Goal: Transaction & Acquisition: Purchase product/service

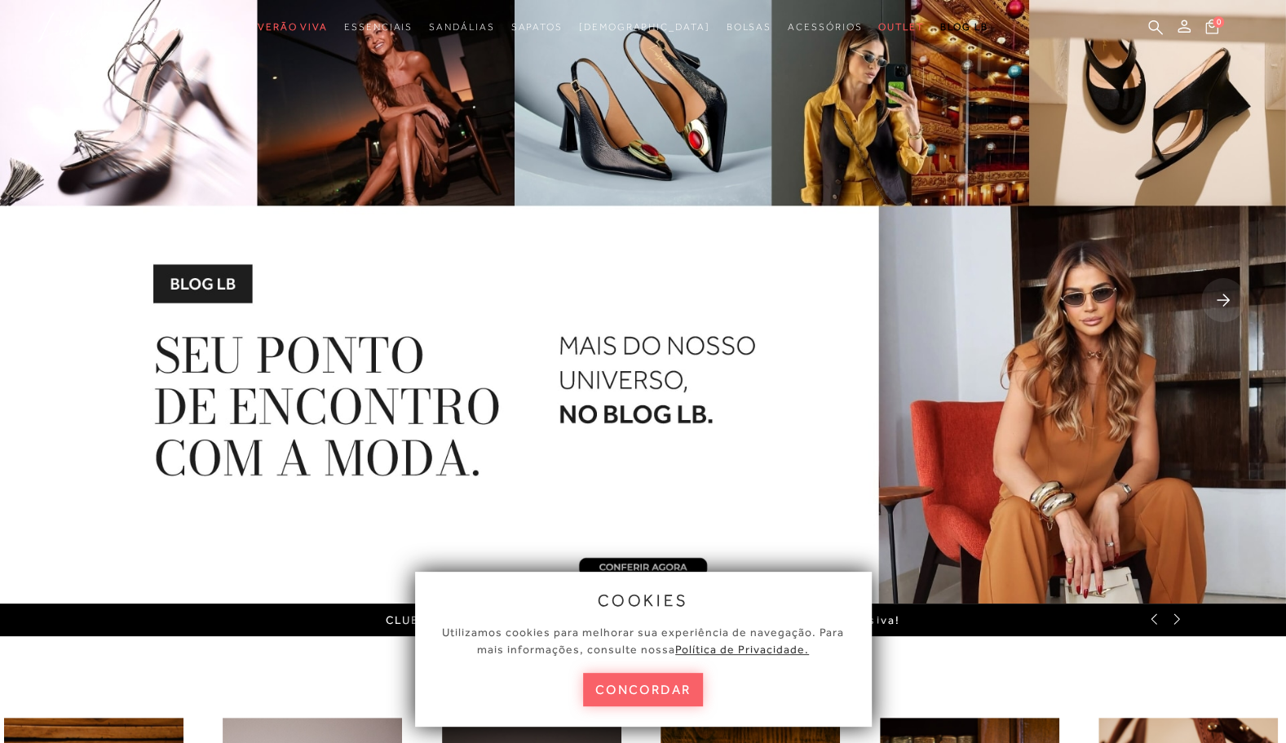
click at [678, 687] on button "concordar" at bounding box center [643, 689] width 121 height 33
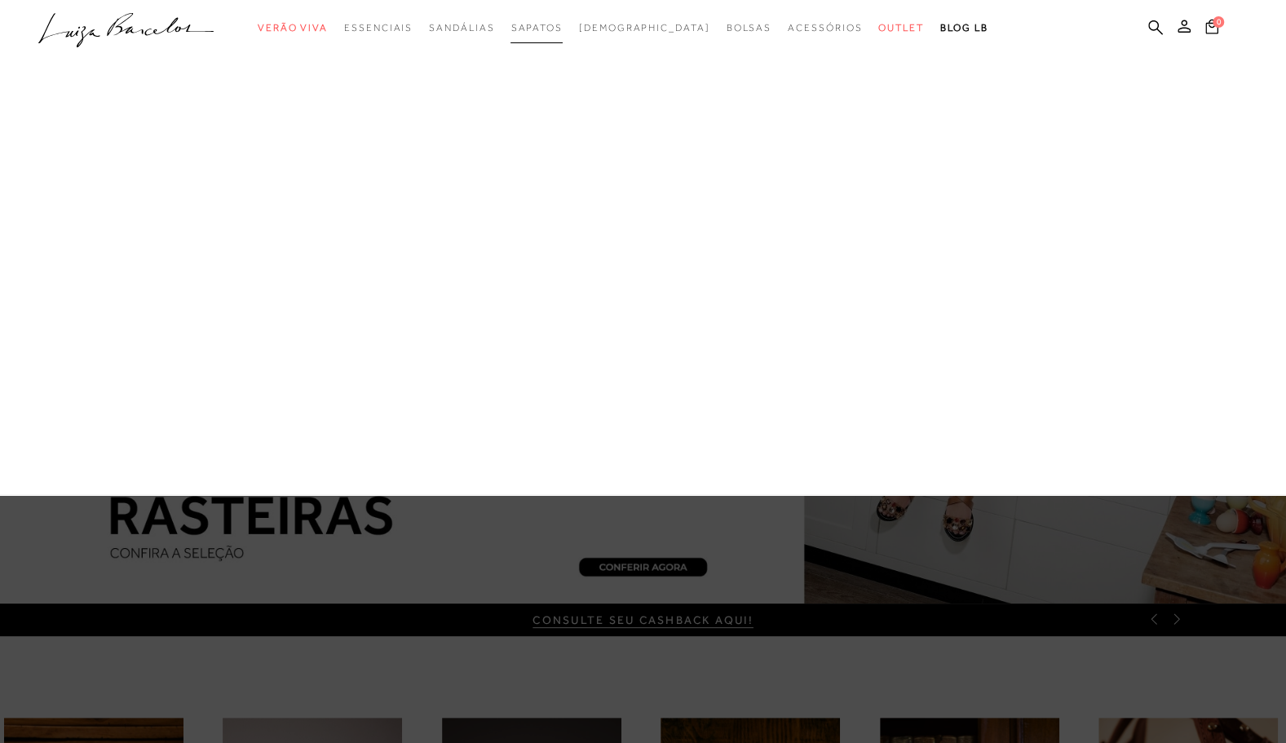
click at [559, 33] on span "Sapatos" at bounding box center [535, 27] width 51 height 11
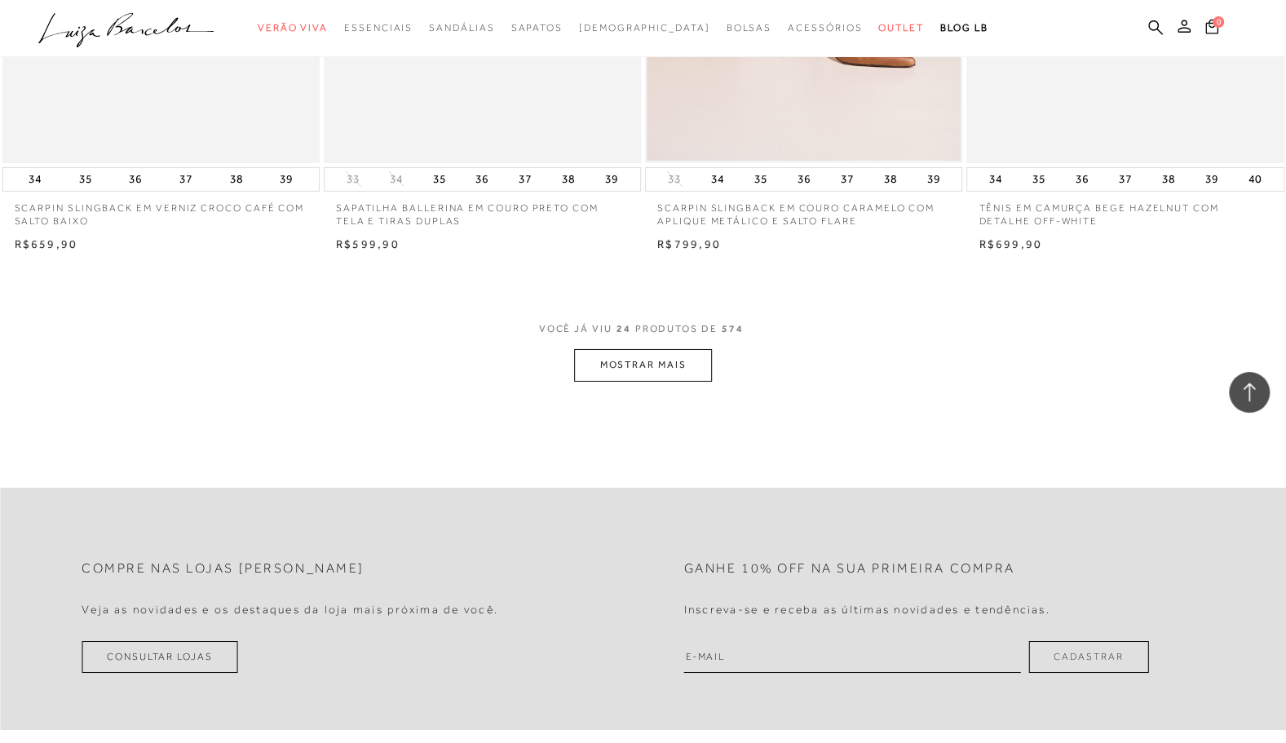
scroll to position [3343, 0]
click at [602, 364] on button "MOSTRAR MAIS" at bounding box center [642, 360] width 137 height 32
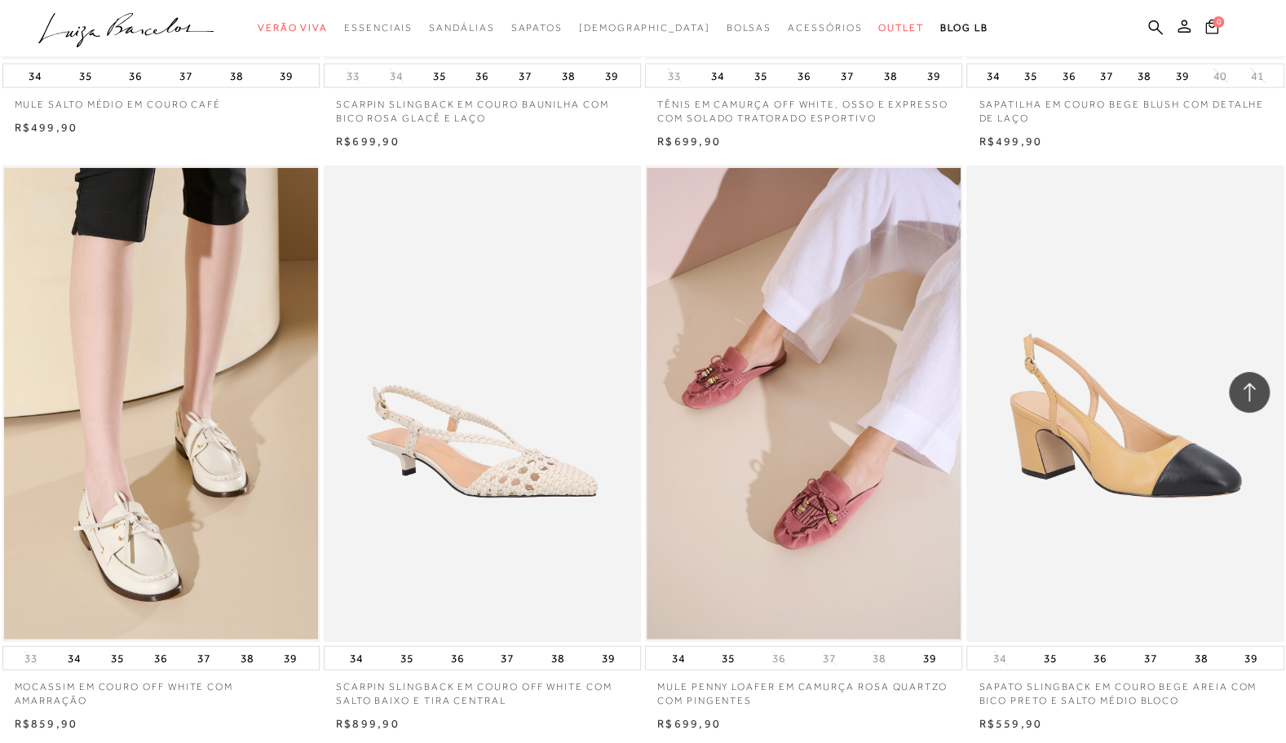
scroll to position [6686, 0]
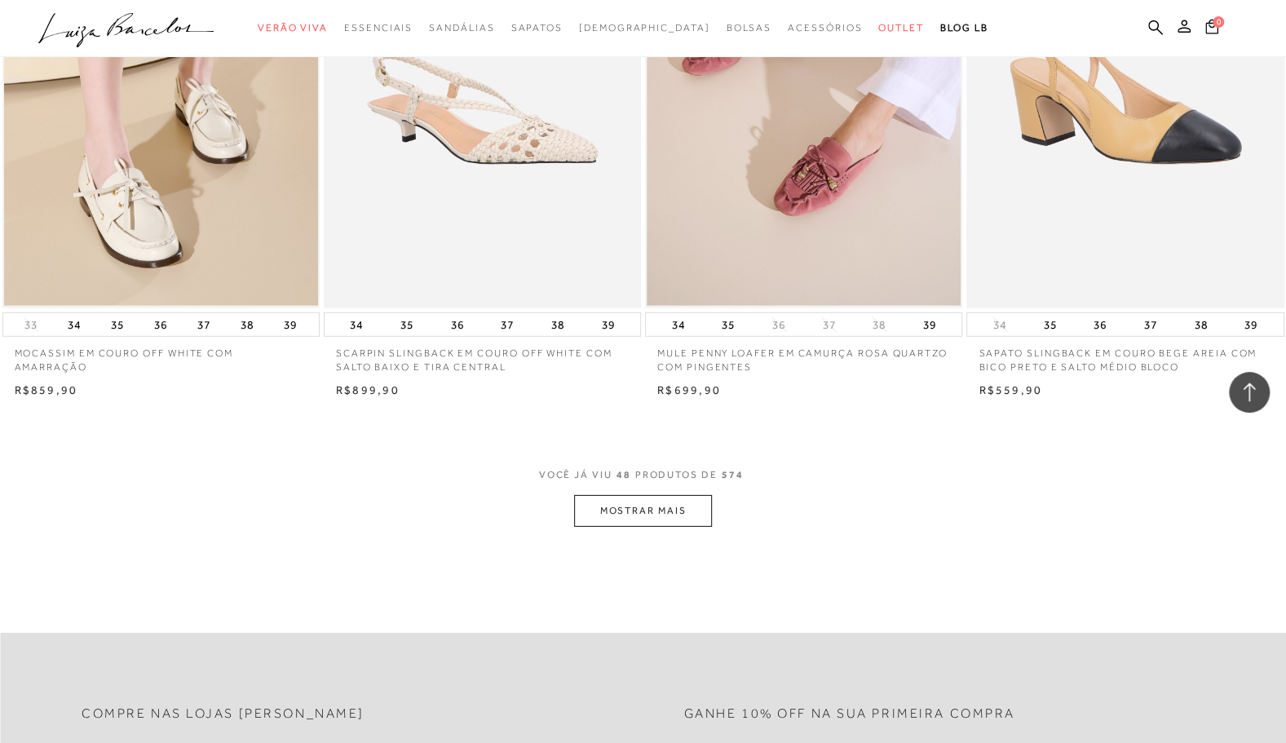
click at [656, 510] on button "MOSTRAR MAIS" at bounding box center [642, 511] width 137 height 32
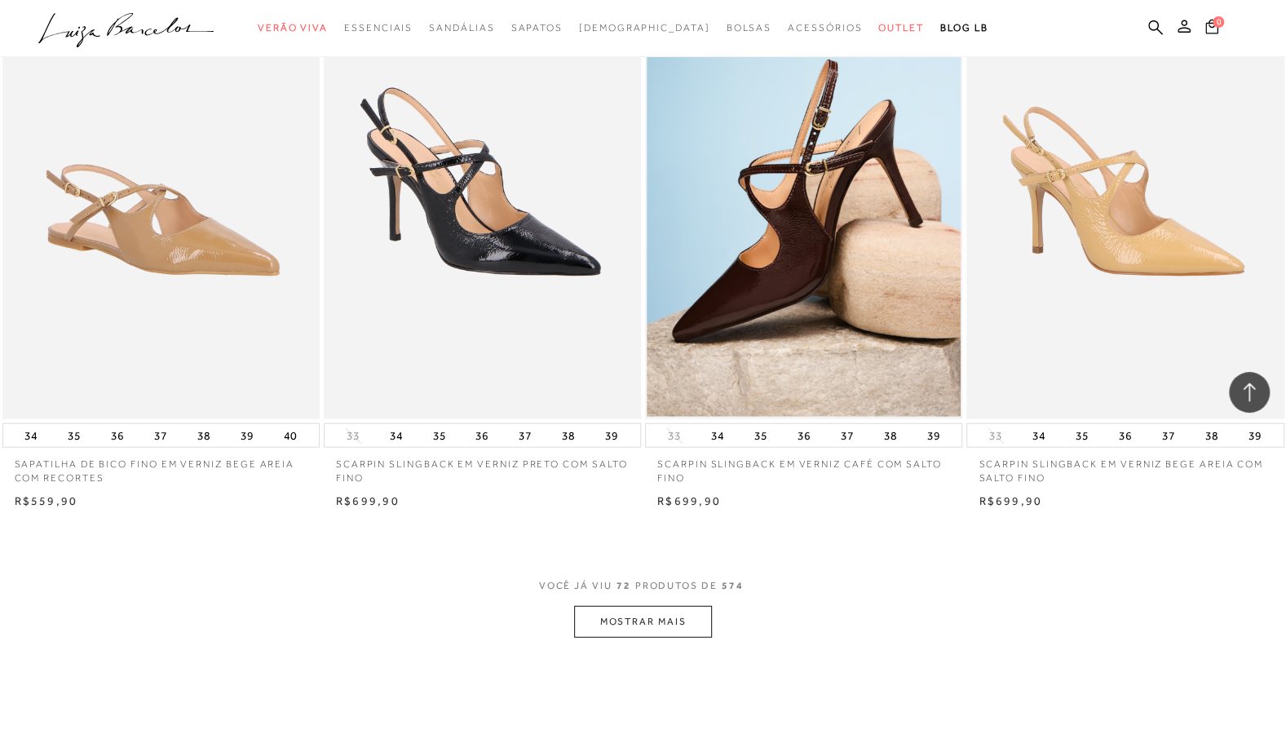
scroll to position [10274, 0]
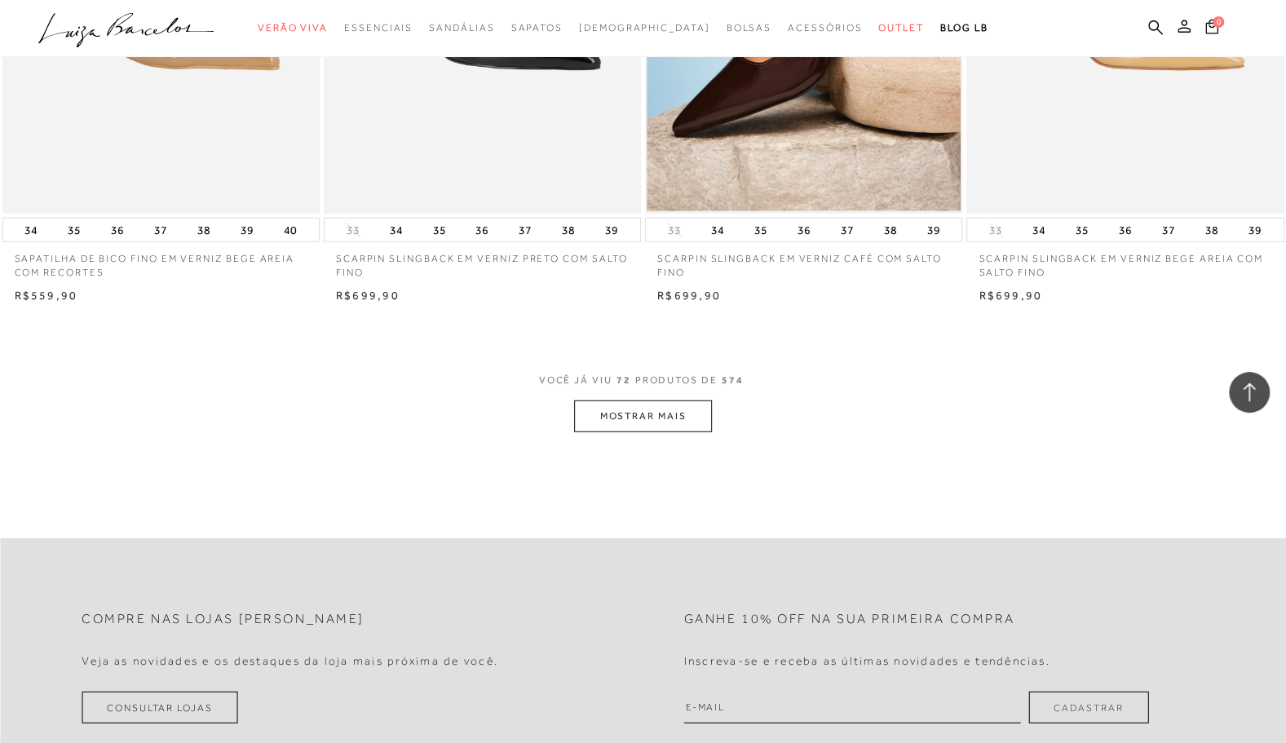
click at [630, 416] on button "MOSTRAR MAIS" at bounding box center [642, 416] width 137 height 32
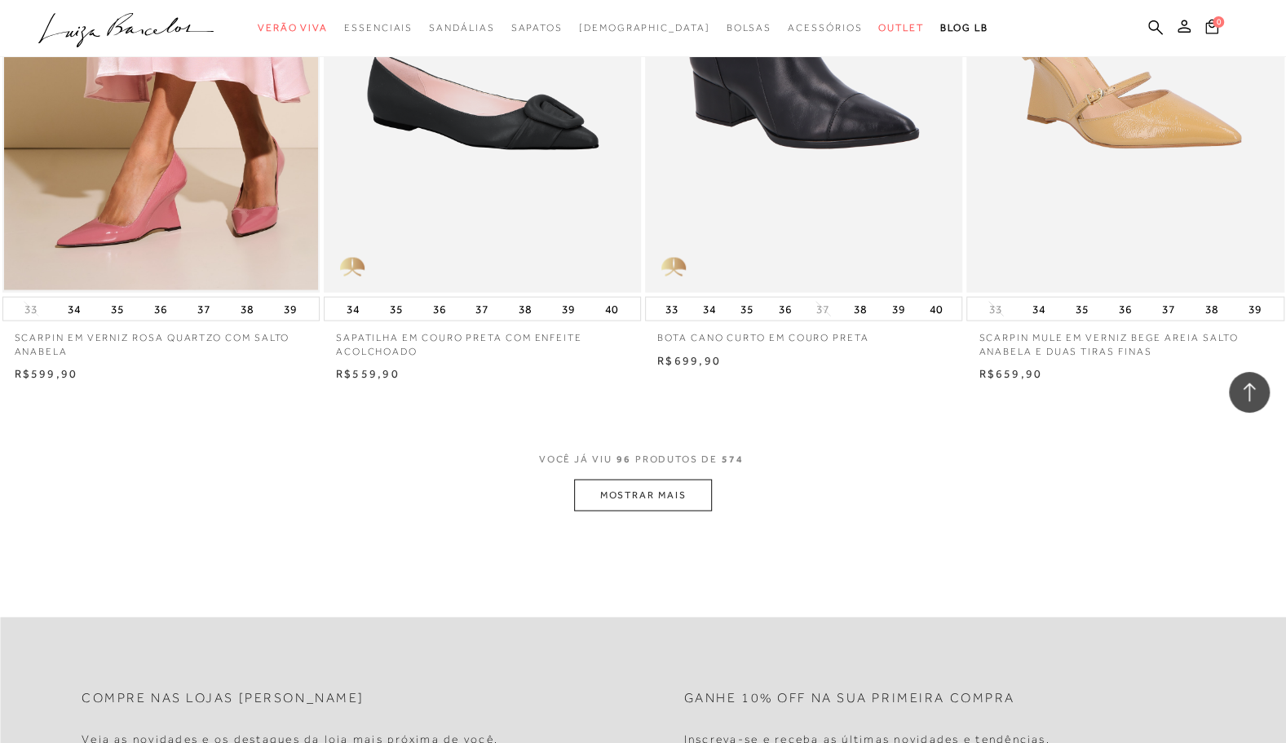
scroll to position [13780, 0]
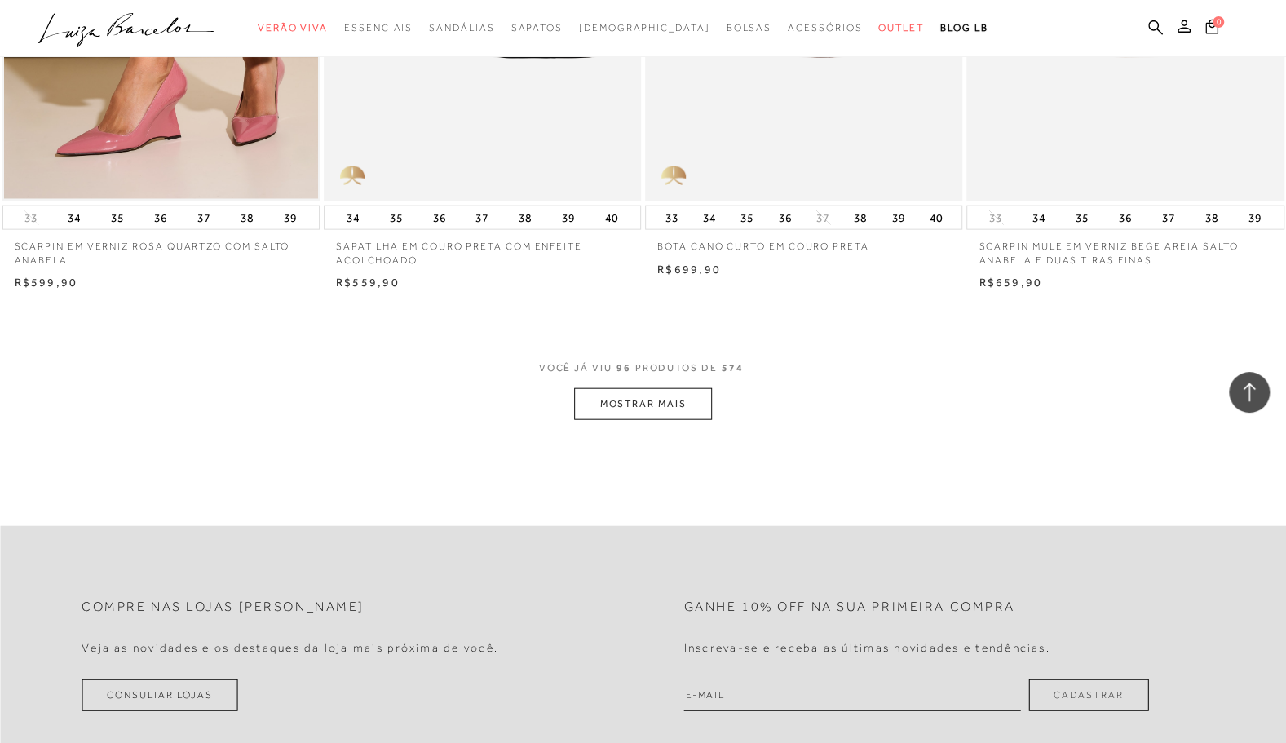
click at [629, 405] on button "MOSTRAR MAIS" at bounding box center [642, 404] width 137 height 32
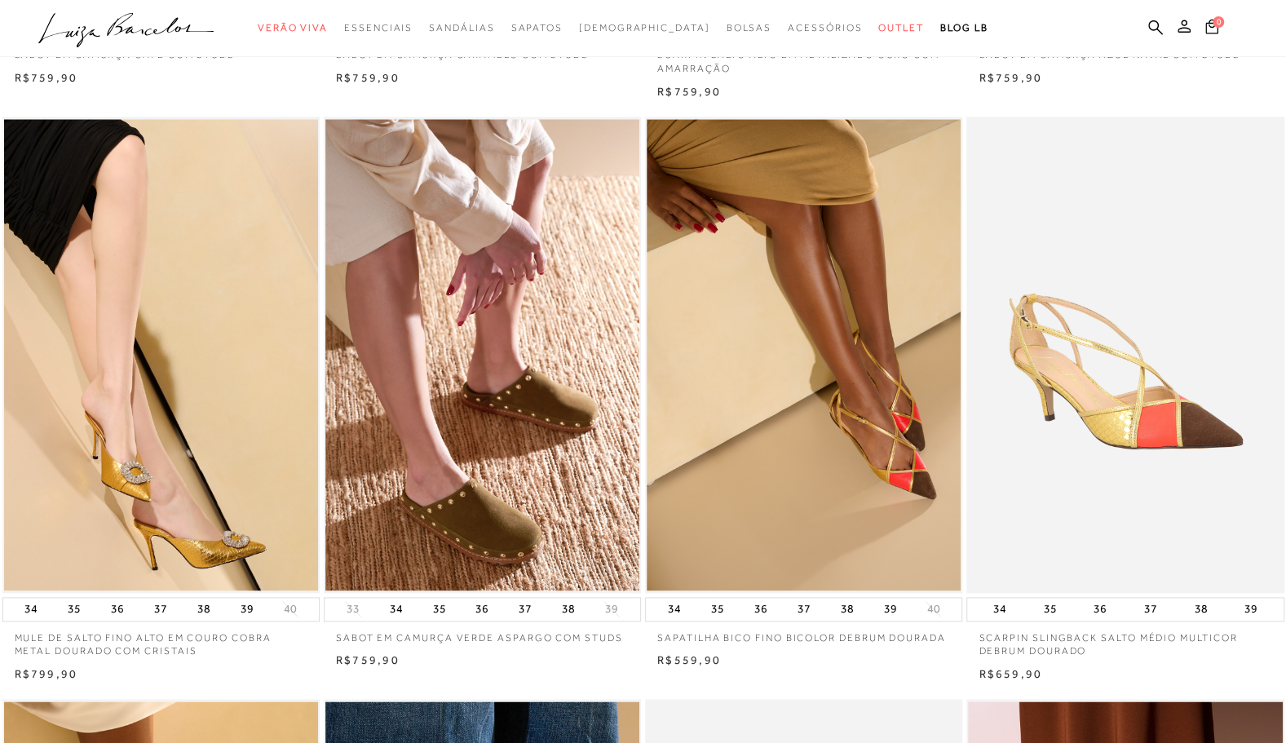
scroll to position [0, 0]
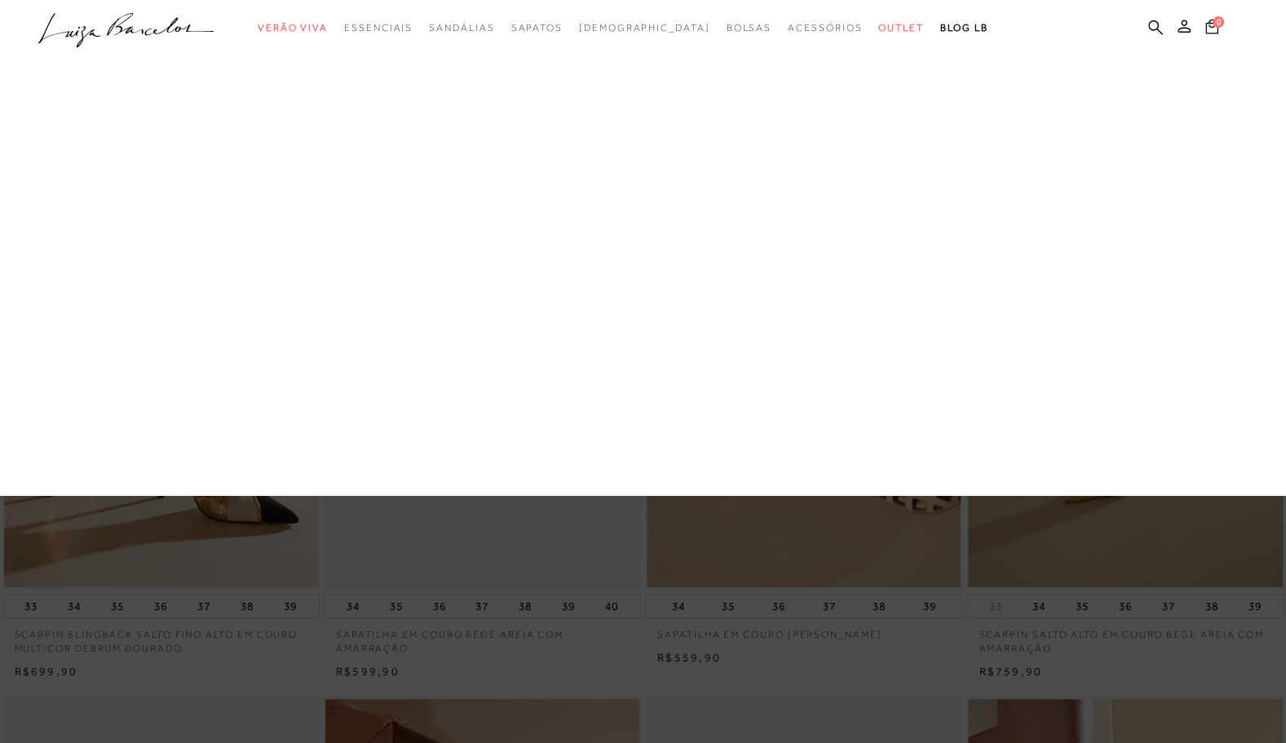
click at [0, 0] on link "Botas" at bounding box center [0, 0] width 0 height 0
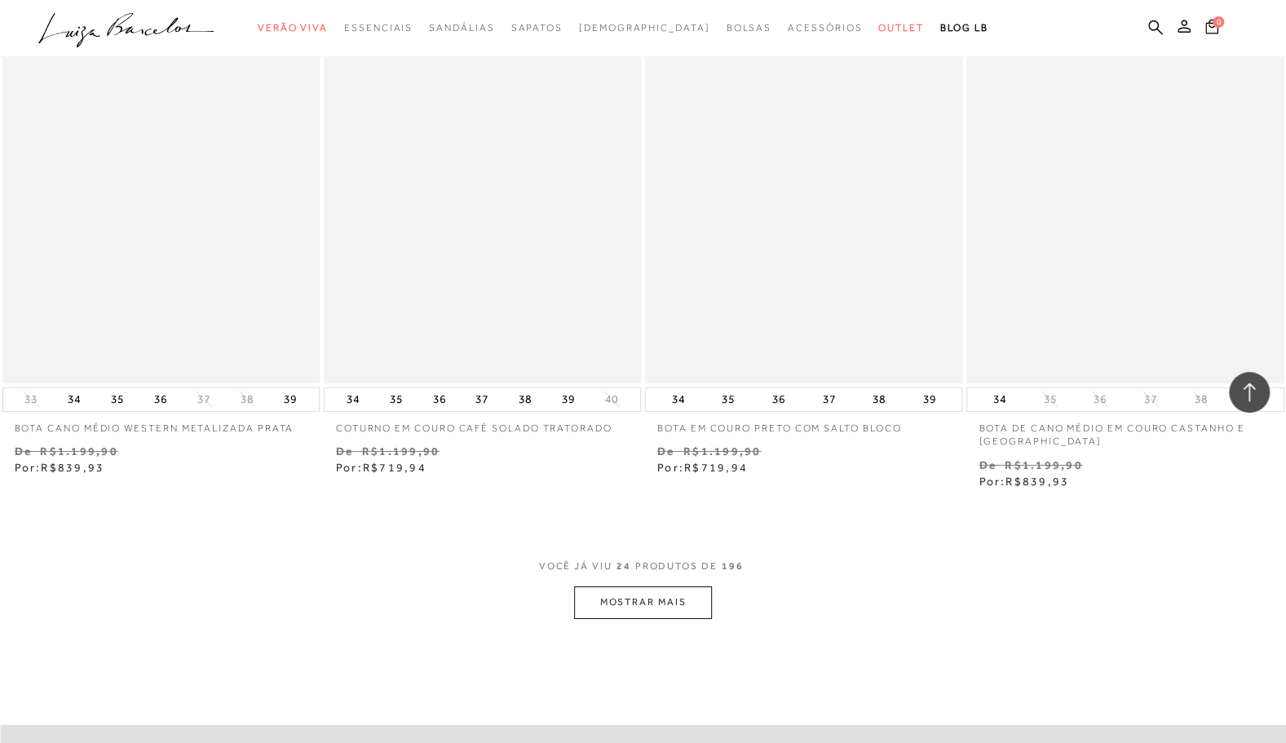
scroll to position [3262, 0]
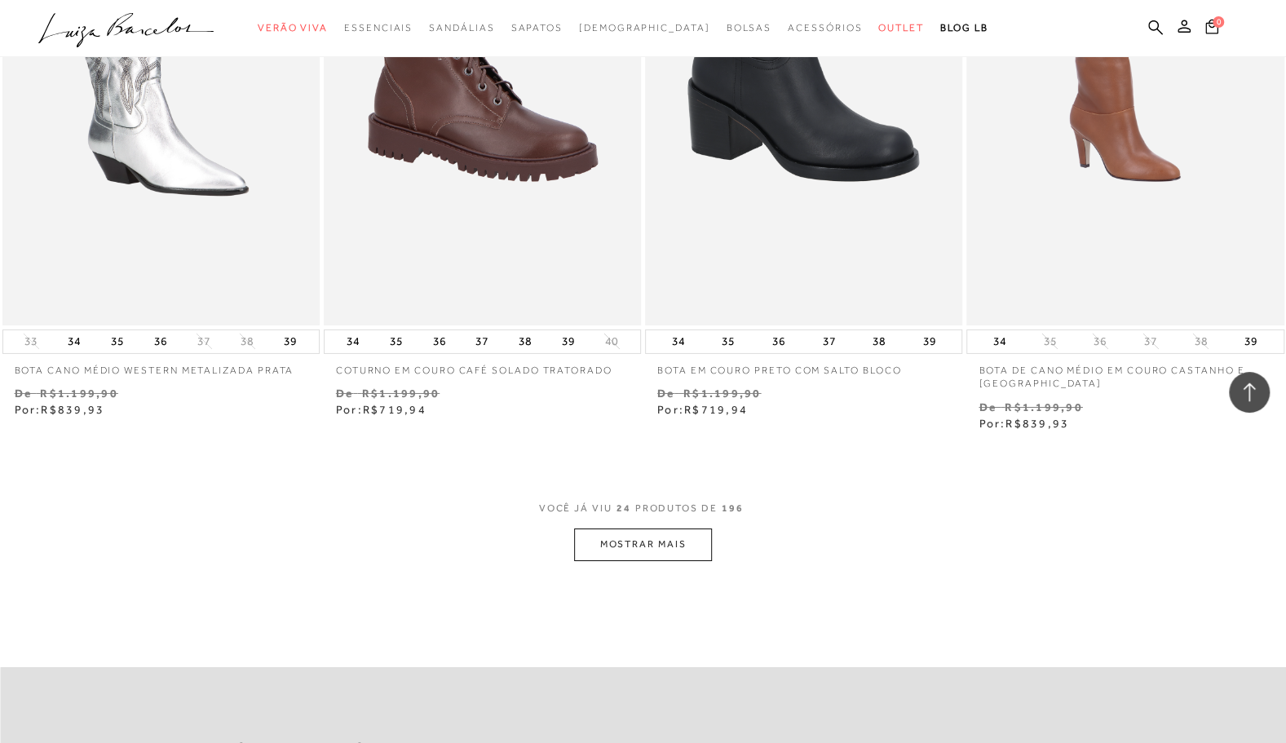
click at [653, 540] on button "MOSTRAR MAIS" at bounding box center [642, 544] width 137 height 32
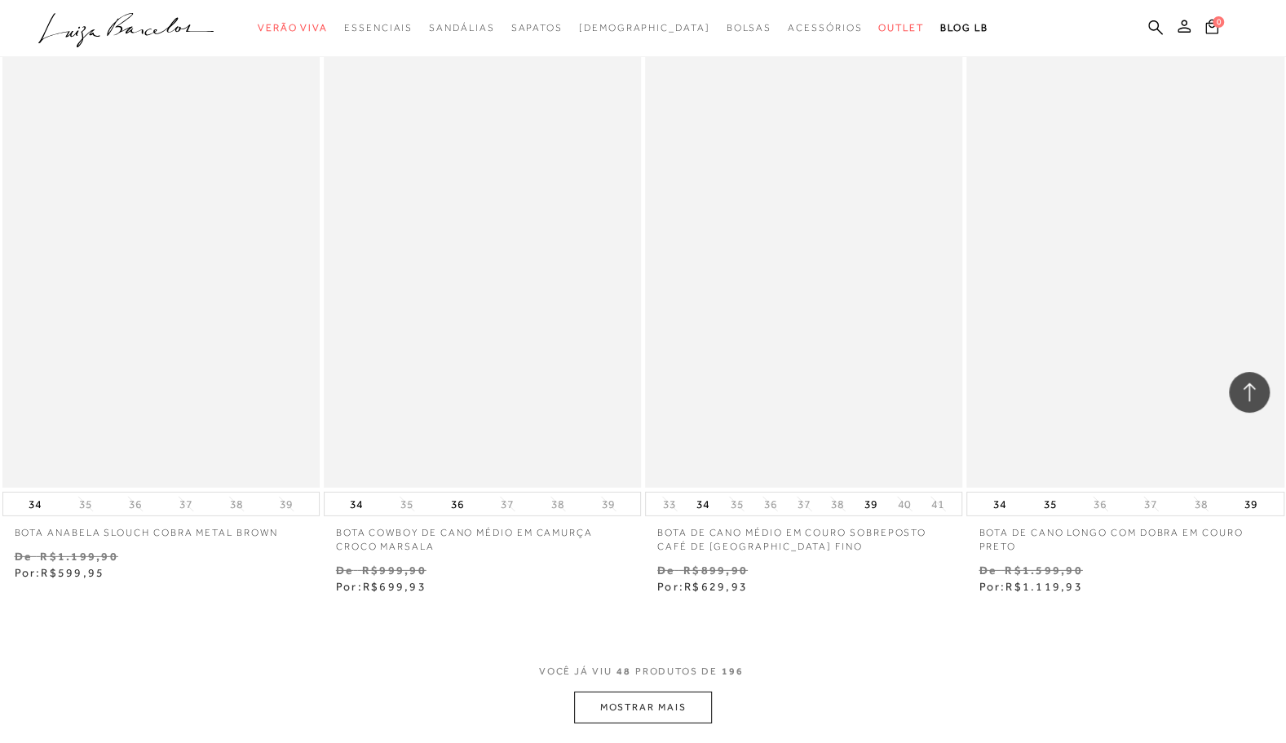
scroll to position [6768, 0]
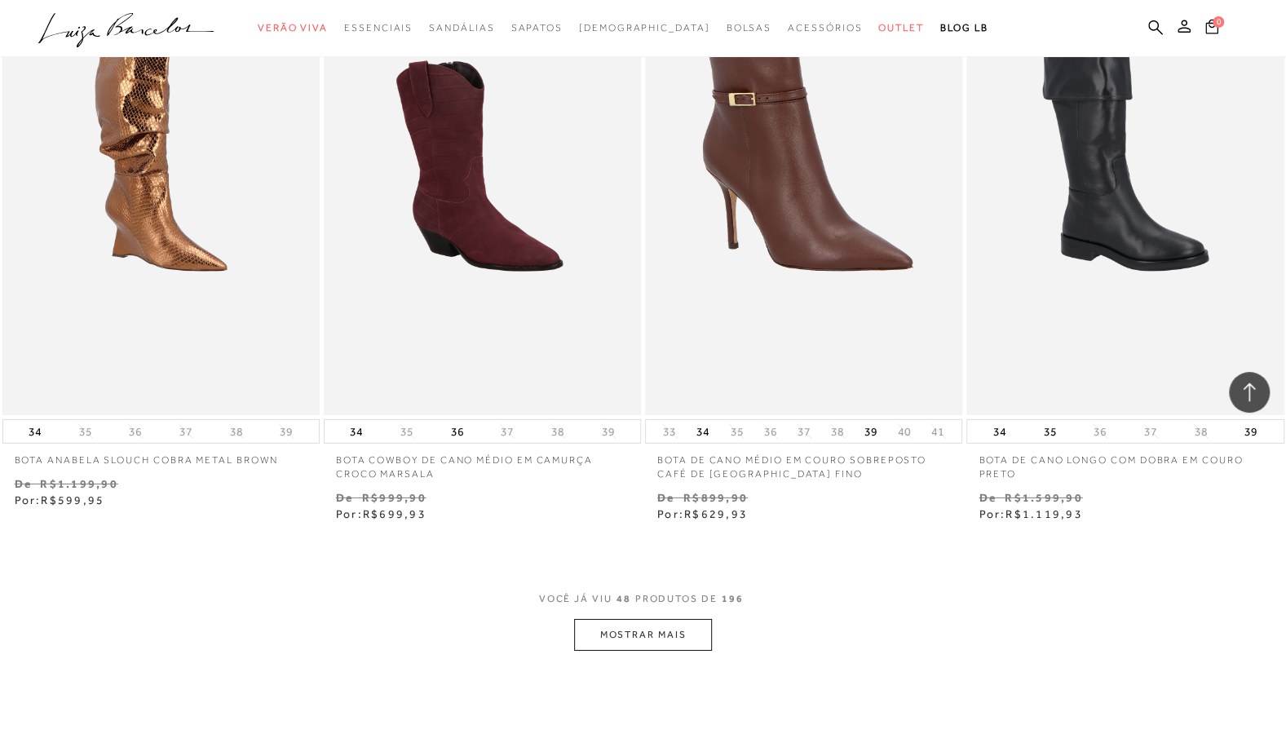
click at [669, 638] on button "MOSTRAR MAIS" at bounding box center [642, 635] width 137 height 32
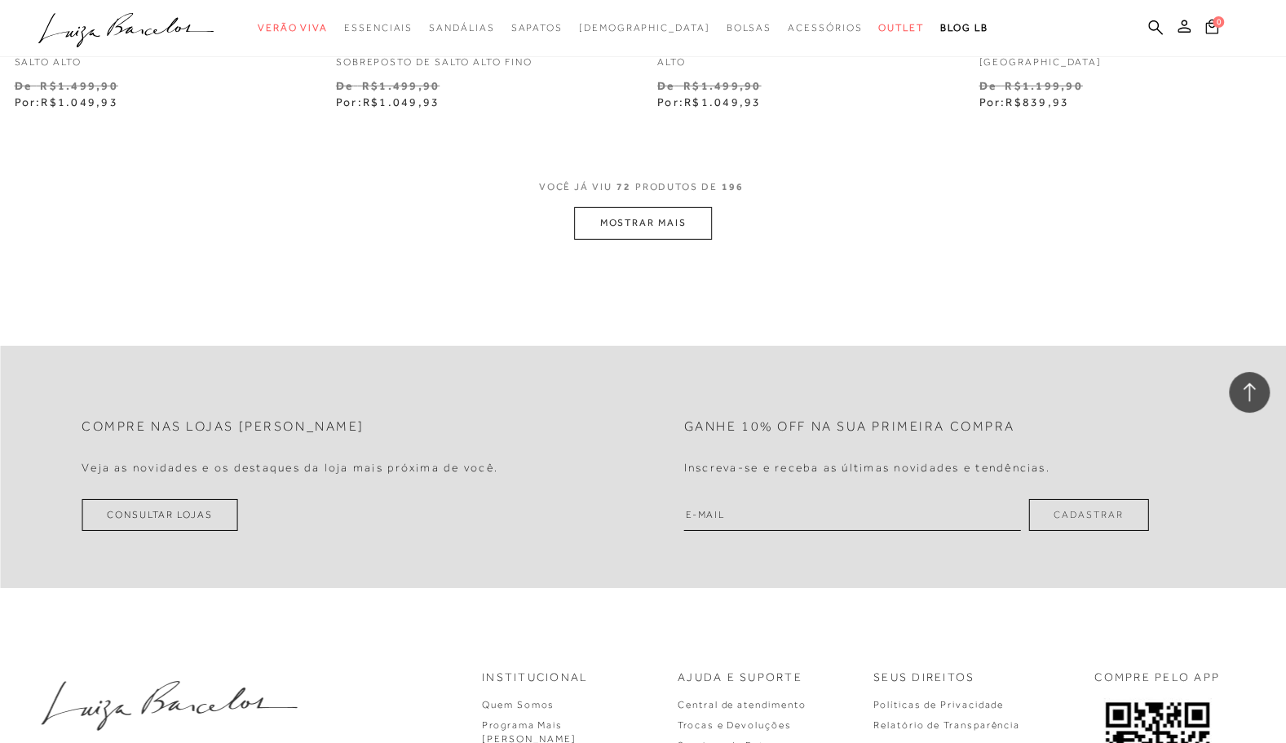
scroll to position [10763, 0]
click at [662, 227] on button "MOSTRAR MAIS" at bounding box center [642, 221] width 137 height 32
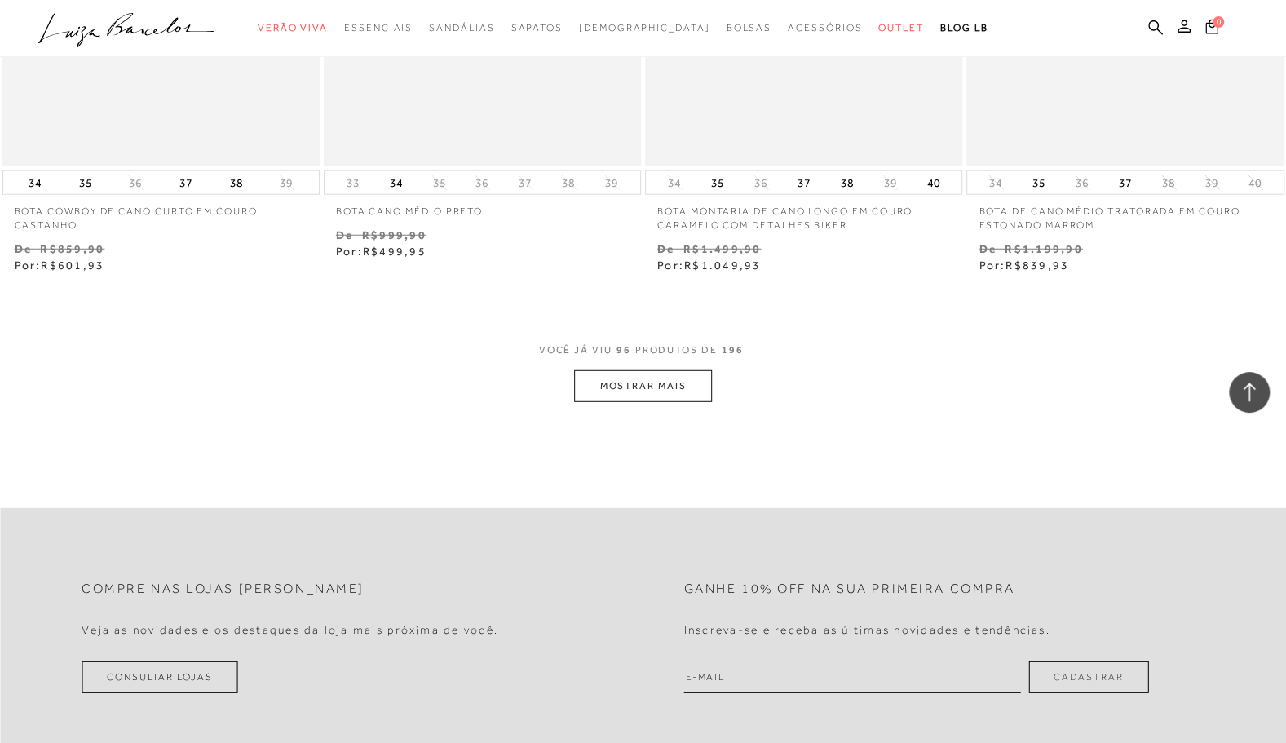
scroll to position [14270, 0]
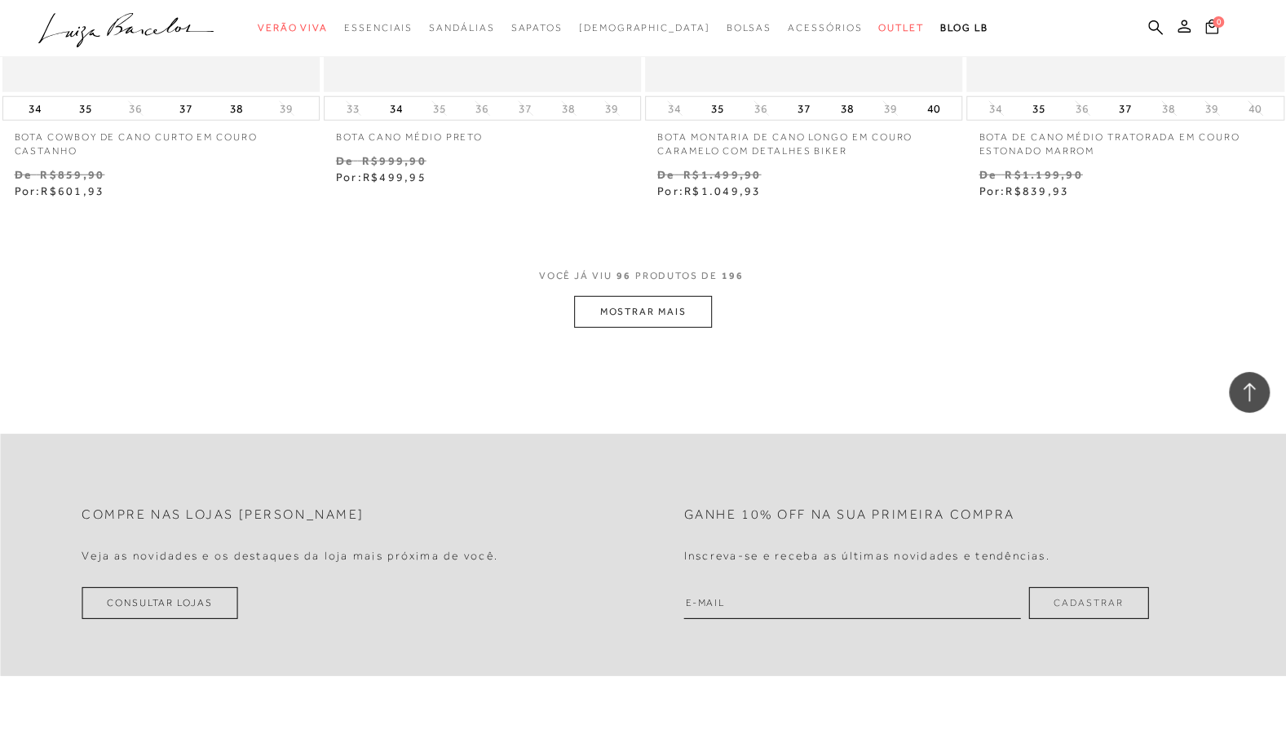
click at [658, 309] on button "MOSTRAR MAIS" at bounding box center [642, 312] width 137 height 32
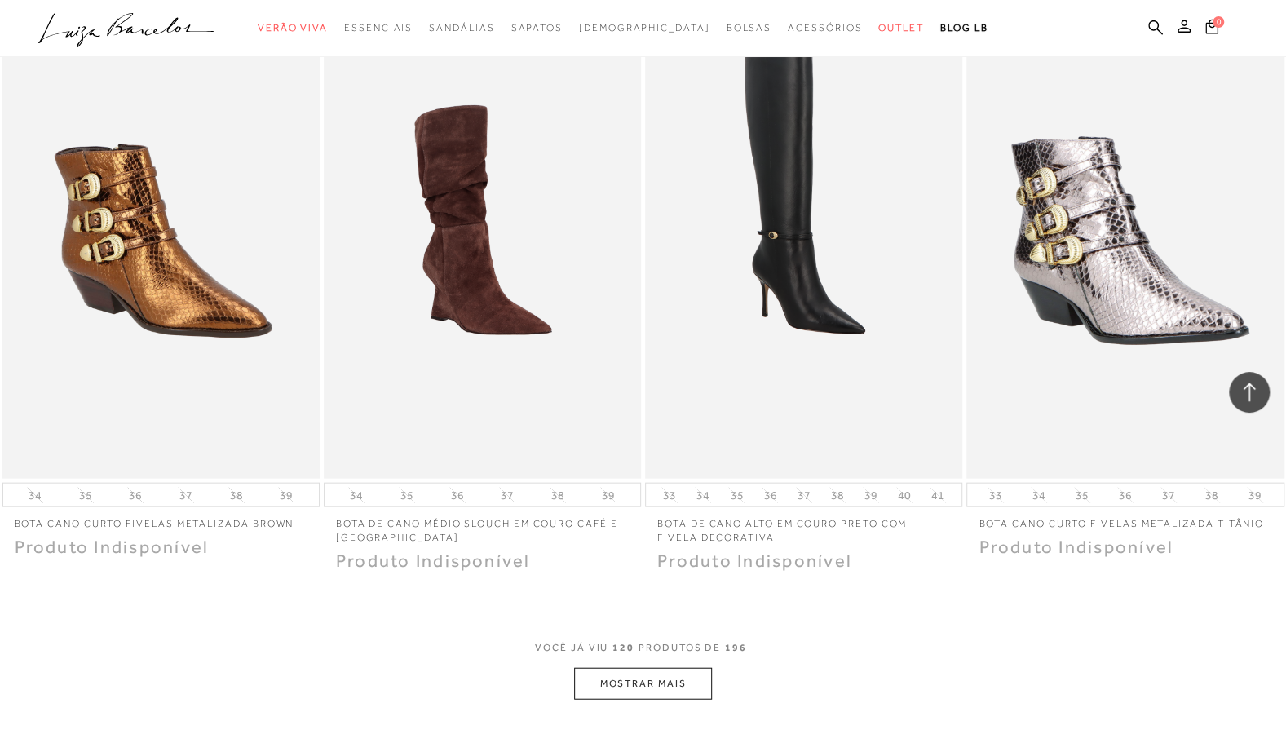
scroll to position [17776, 0]
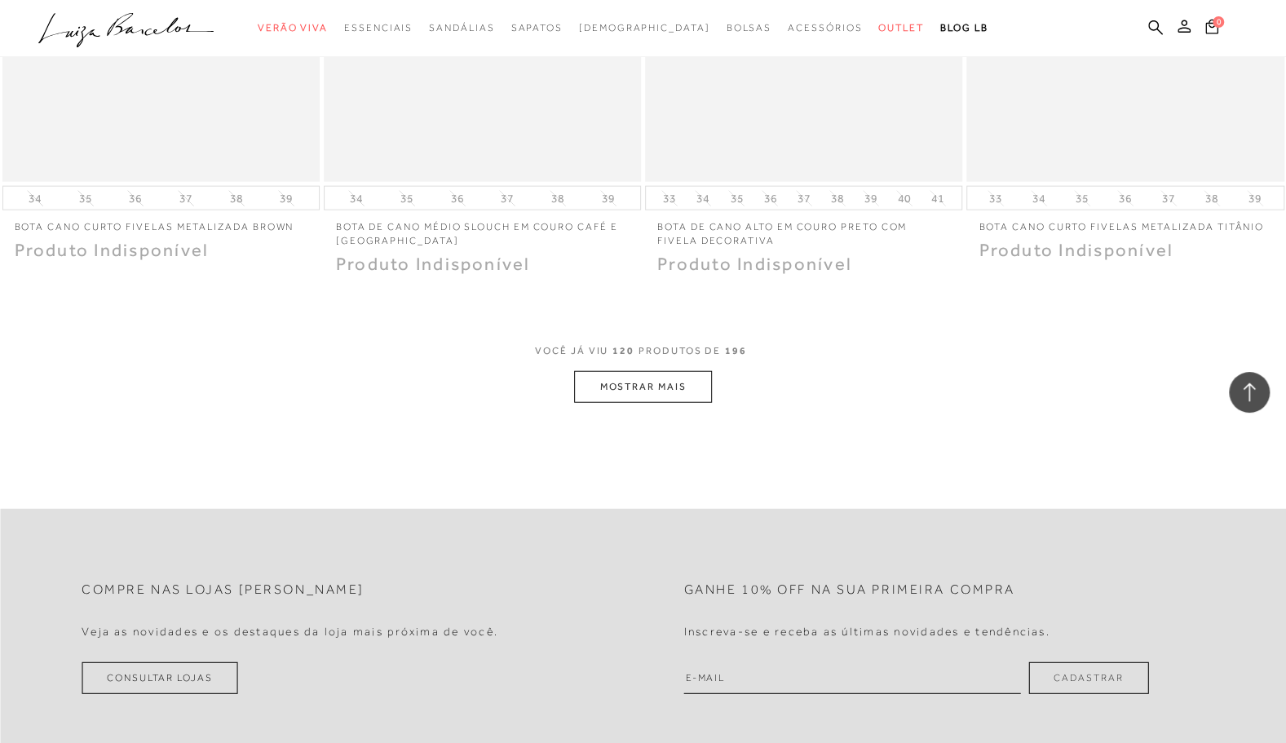
click at [674, 378] on button "MOSTRAR MAIS" at bounding box center [642, 387] width 137 height 32
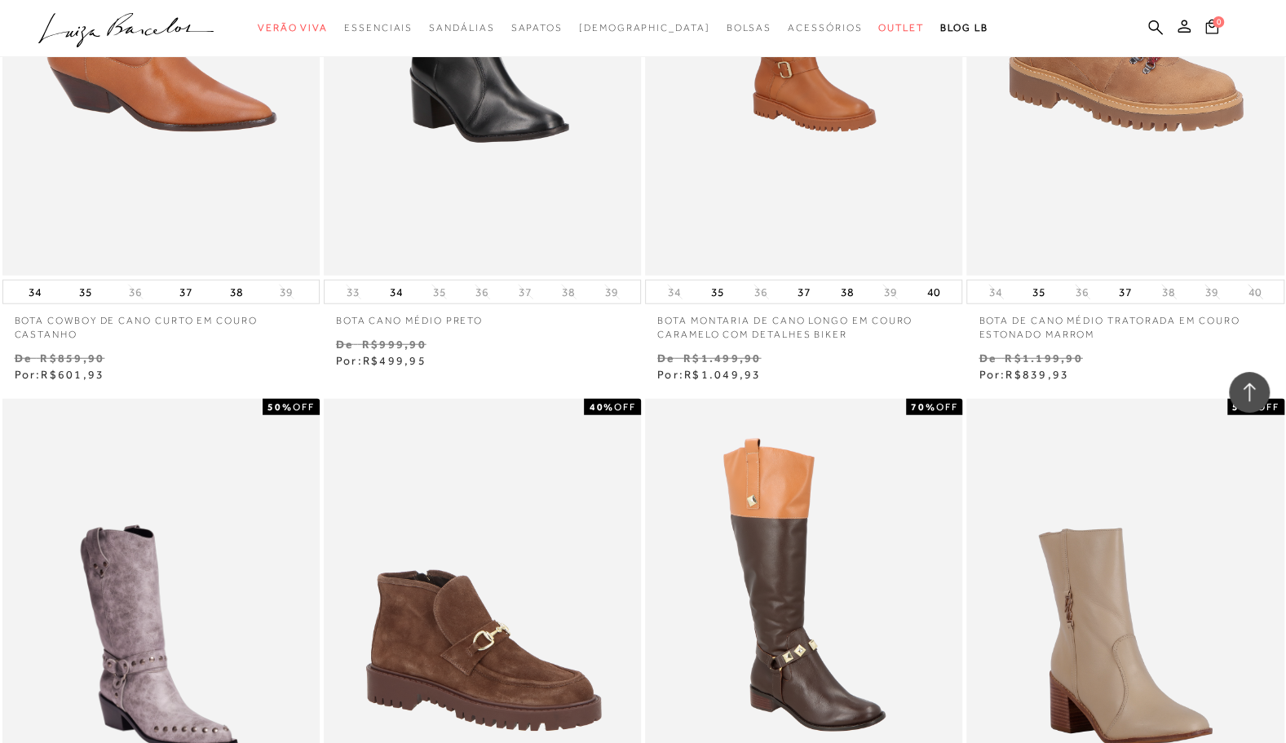
scroll to position [13780, 0]
